Goal: Register for event/course

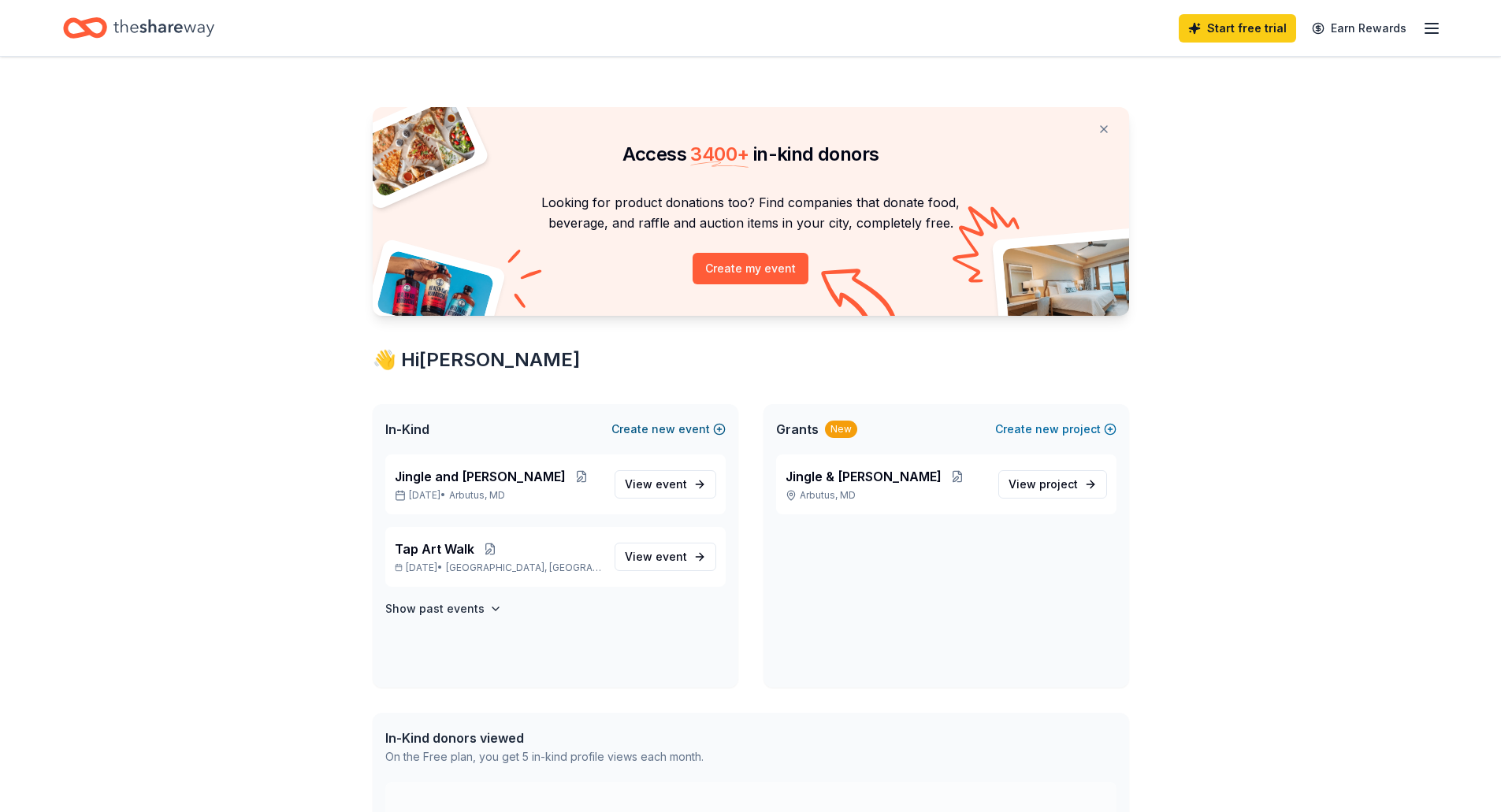
click at [681, 428] on button "Create new event" at bounding box center [669, 429] width 114 height 19
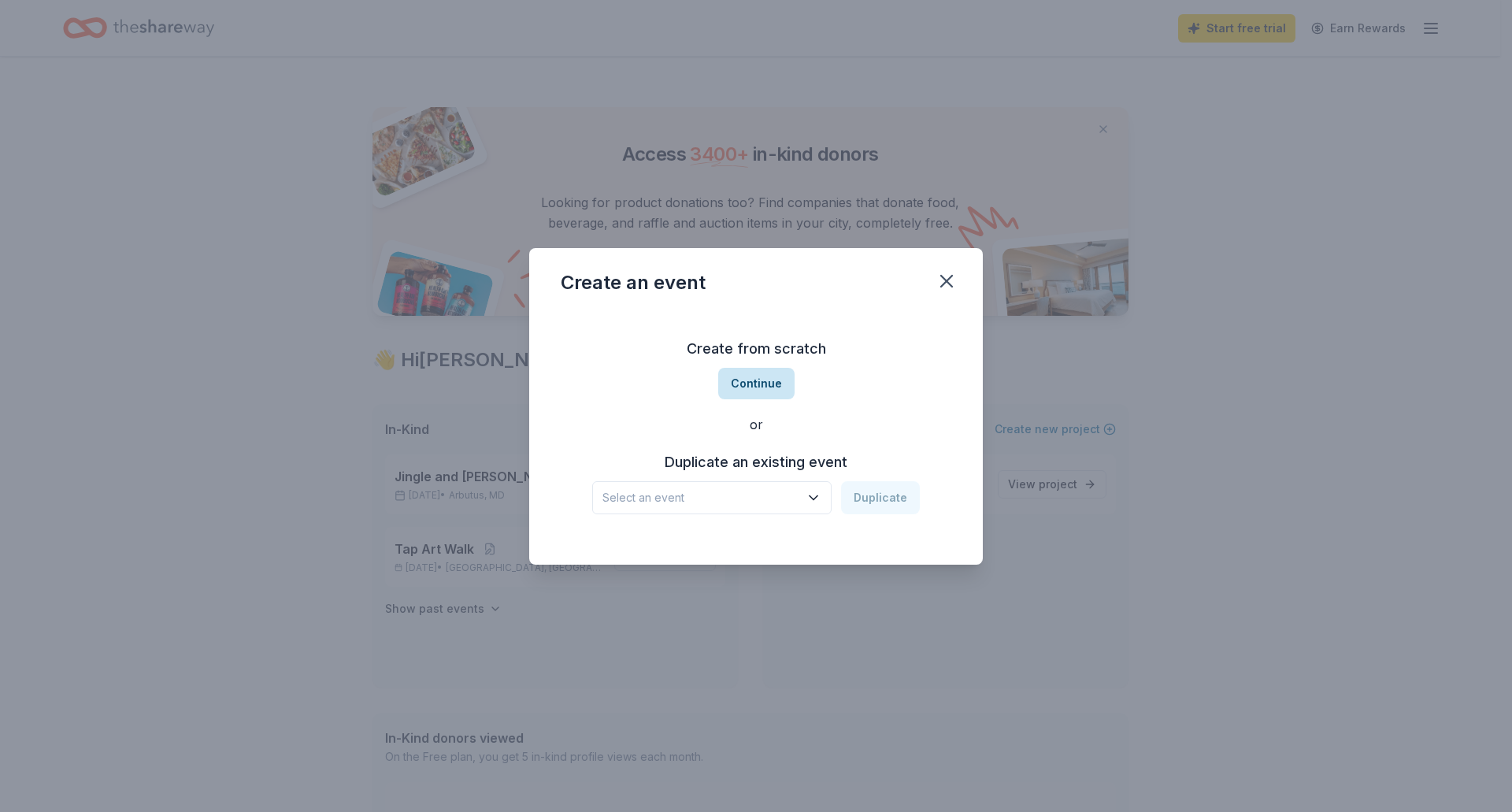
click at [767, 386] on button "Continue" at bounding box center [756, 384] width 77 height 32
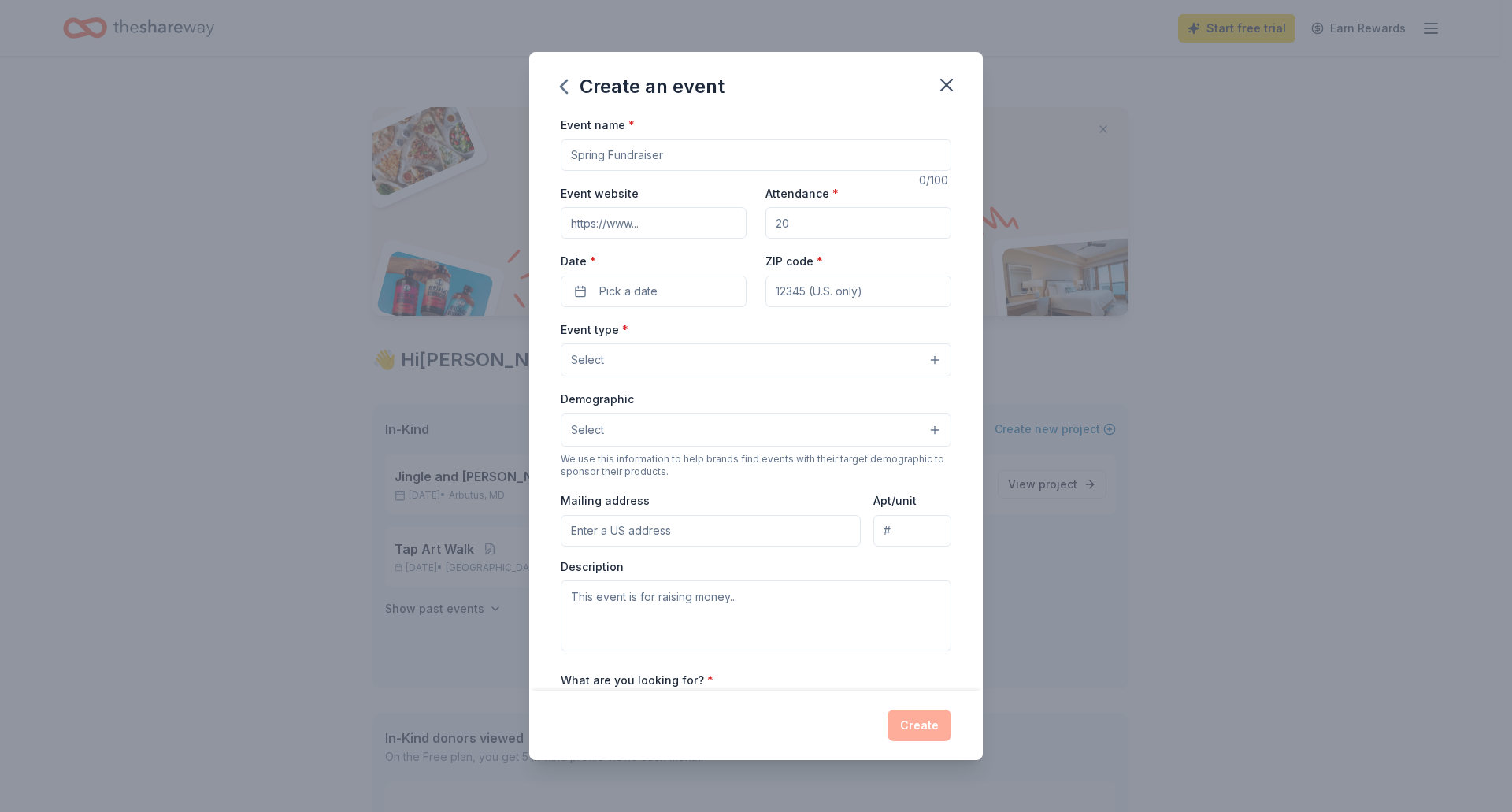
drag, startPoint x: 684, startPoint y: 152, endPoint x: 553, endPoint y: 152, distance: 131.0
click at [553, 152] on div "Event name * 0 /100 Event website Attendance * Date * Pick a date ZIP code * Ev…" at bounding box center [756, 402] width 454 height 576
type input "C"
click at [945, 80] on icon "button" at bounding box center [946, 85] width 22 height 22
click at [945, 83] on icon "button" at bounding box center [946, 85] width 22 height 22
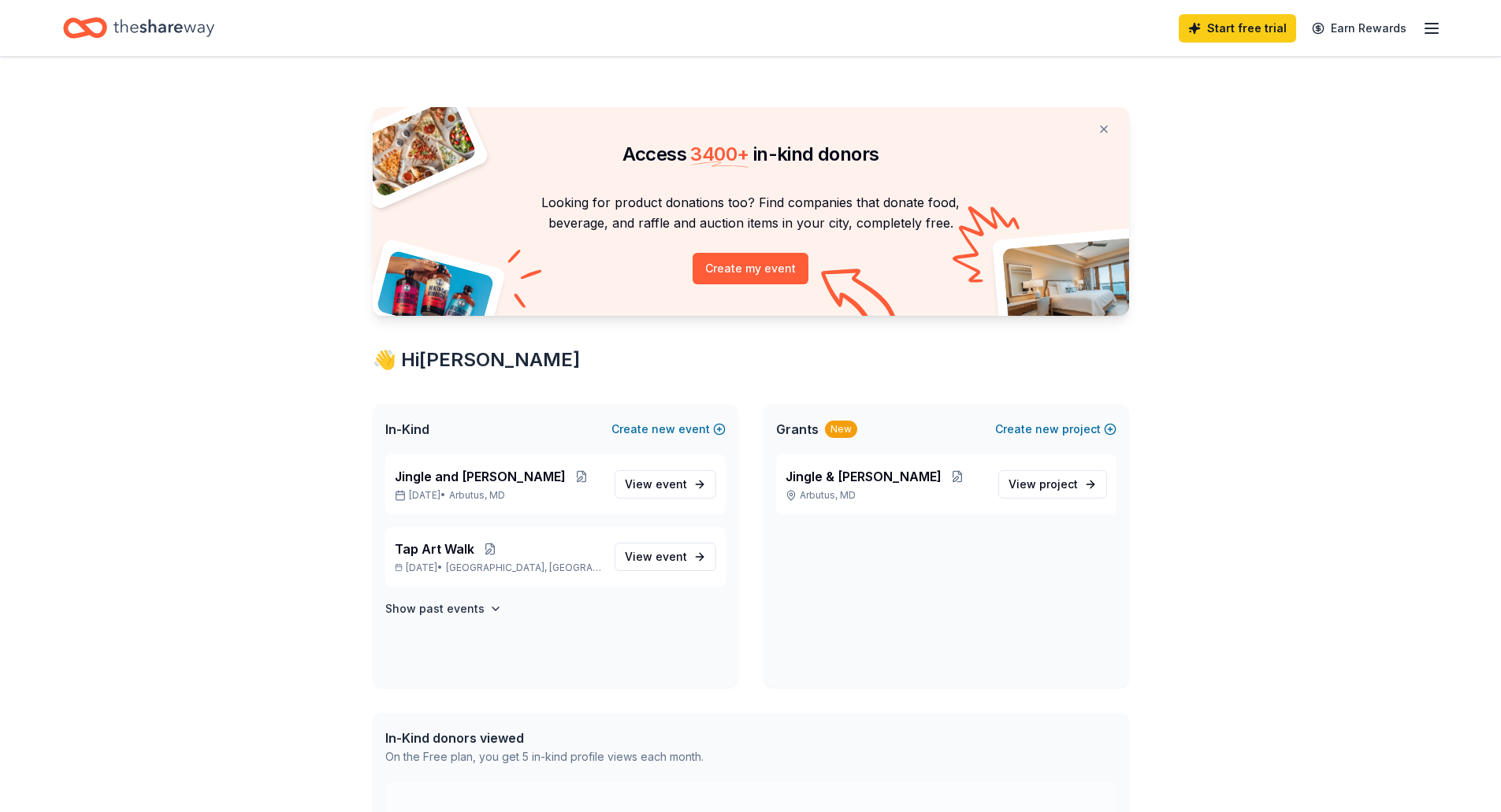
click at [125, 31] on icon "Home" at bounding box center [164, 28] width 101 height 32
click at [1437, 31] on icon "button" at bounding box center [1431, 28] width 19 height 19
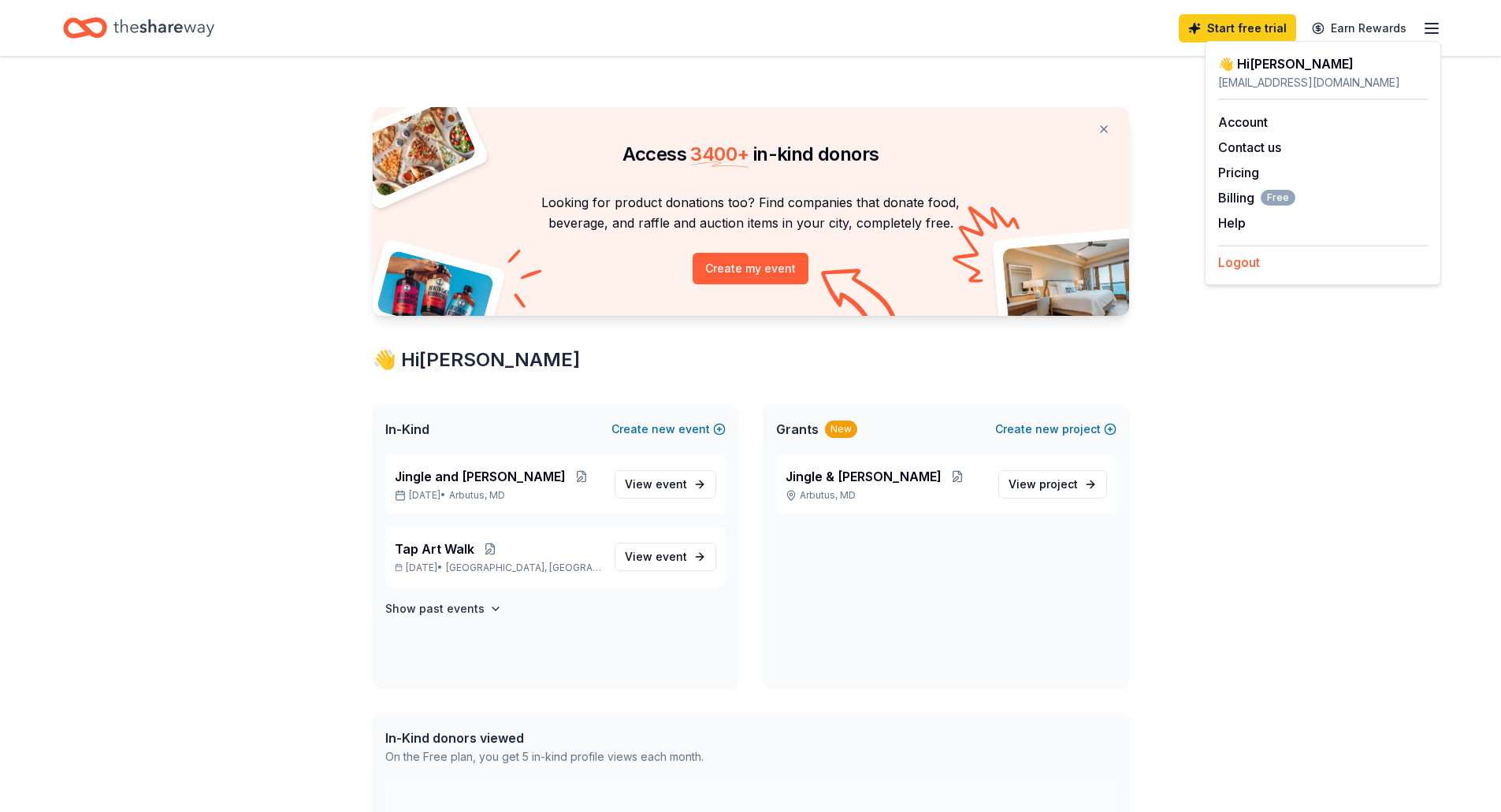
click at [1233, 260] on button "Logout" at bounding box center [1240, 261] width 42 height 19
